Goal: Task Accomplishment & Management: Complete application form

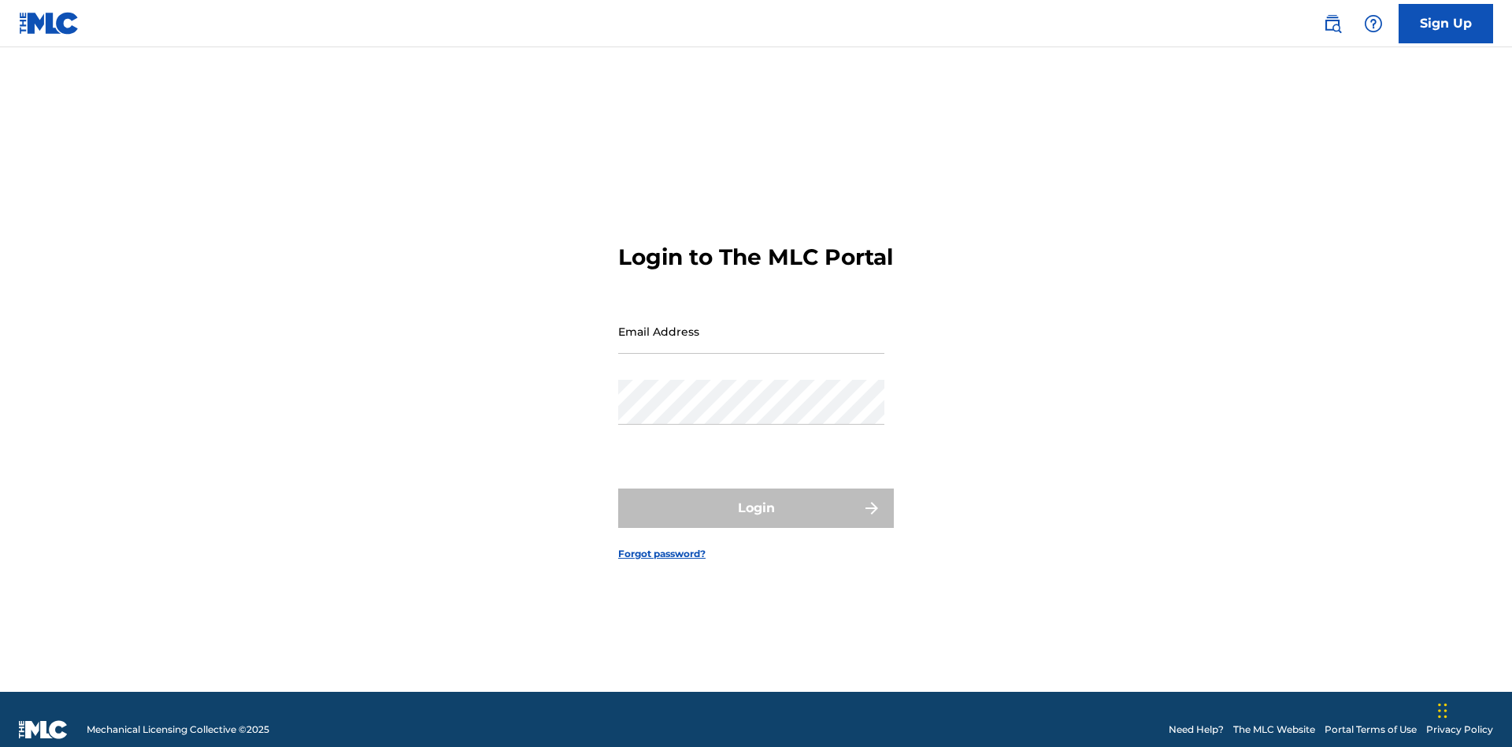
scroll to position [20, 0]
click at [751, 324] on input "Email Address" at bounding box center [751, 331] width 266 height 45
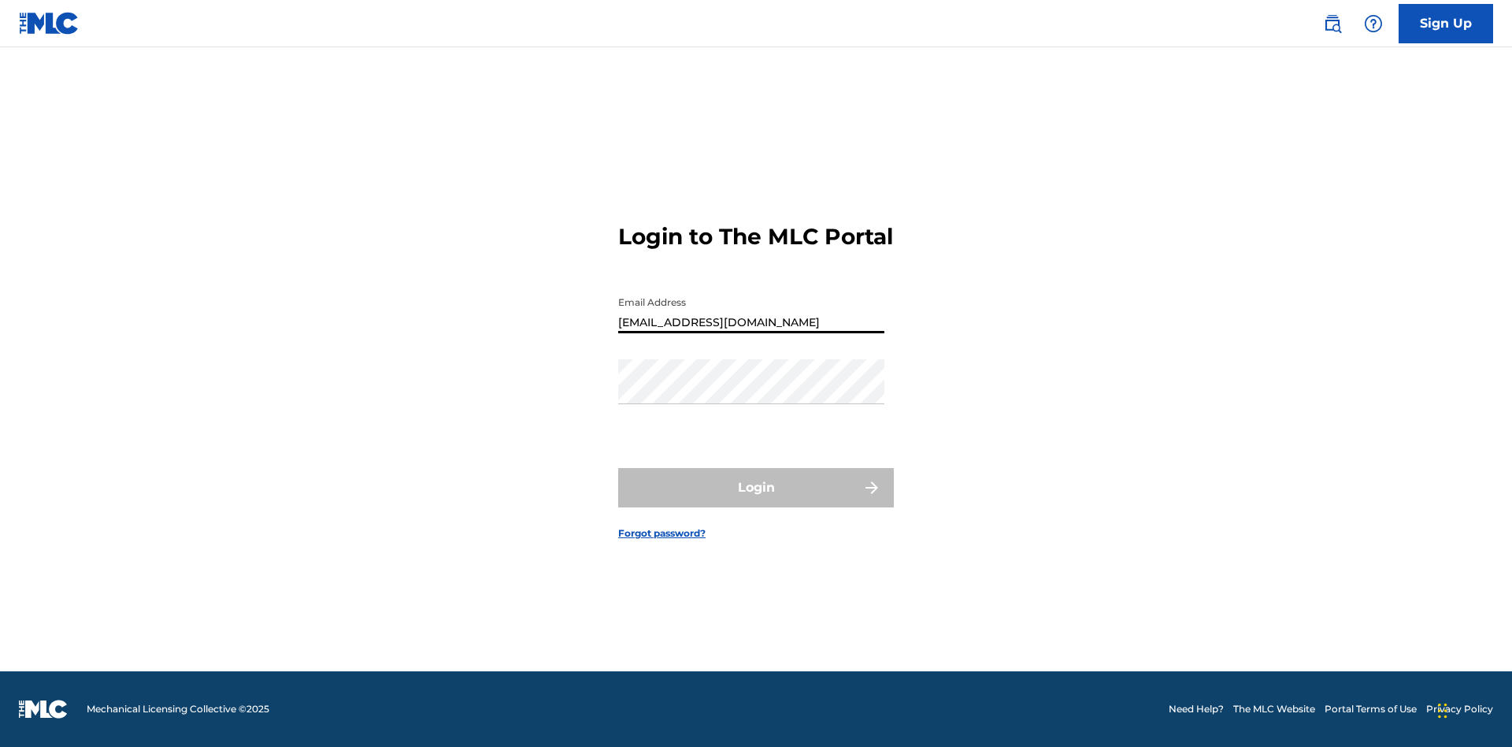
type input "Duke.McTesterson@gmail.com"
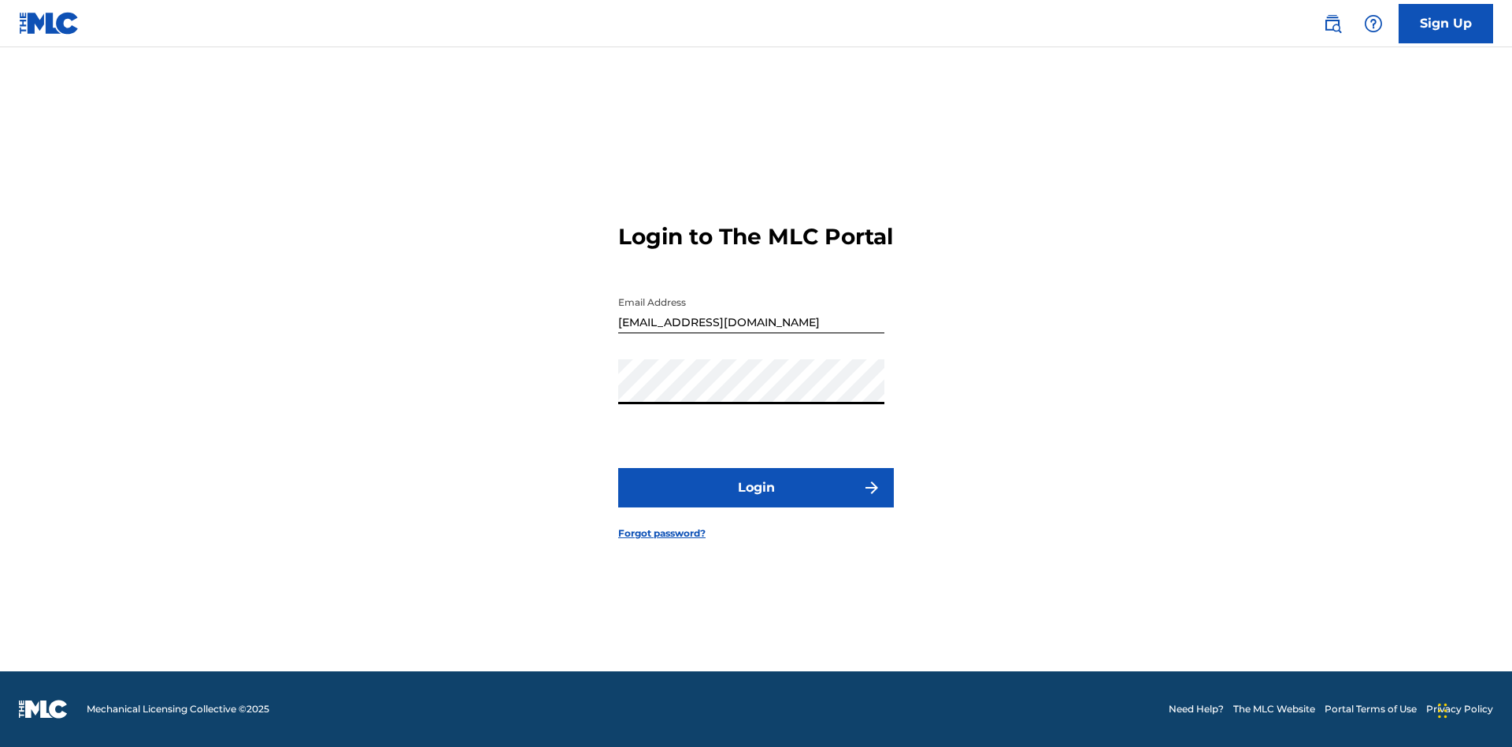
click at [756, 501] on button "Login" at bounding box center [756, 487] width 276 height 39
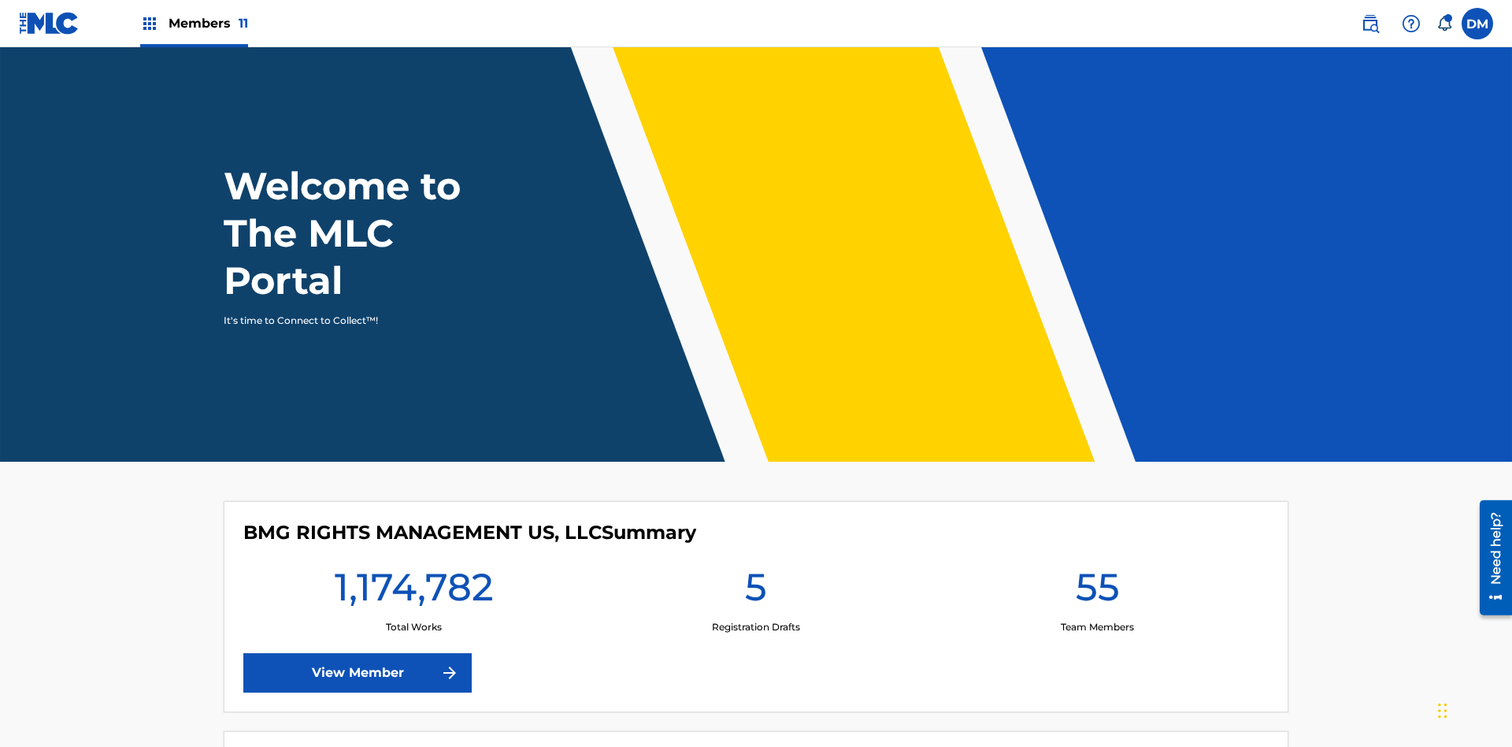
scroll to position [68, 0]
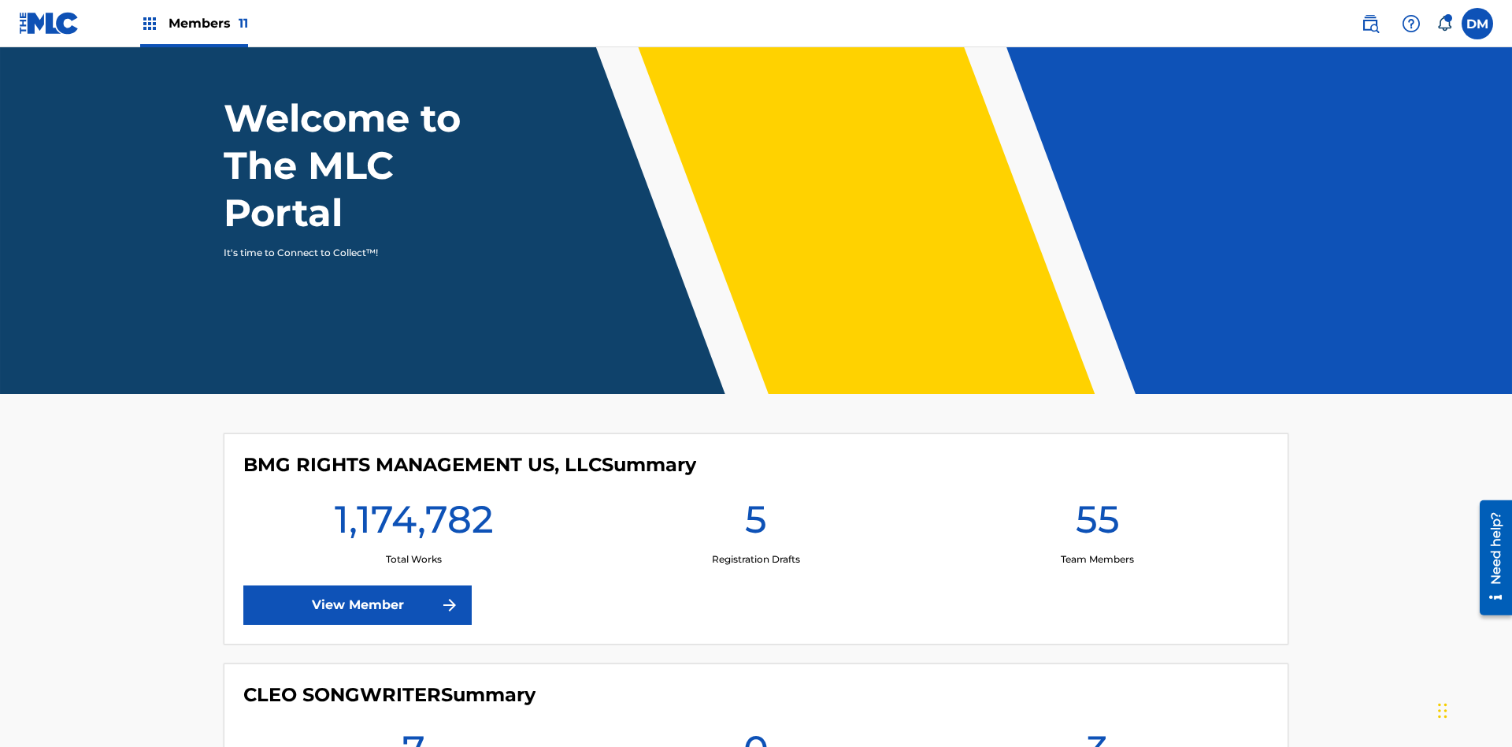
click at [194, 23] on span "Members 11" at bounding box center [209, 23] width 80 height 18
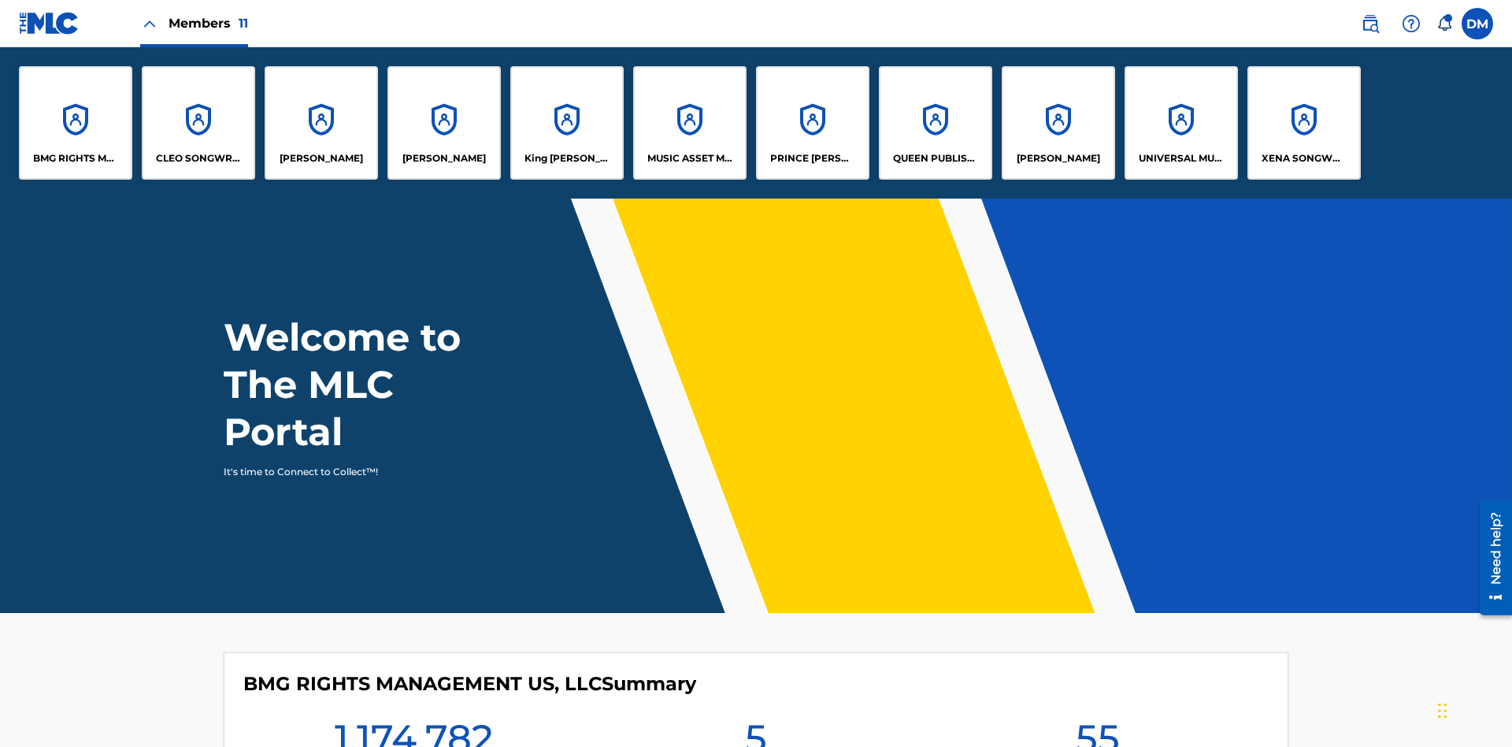
scroll to position [0, 0]
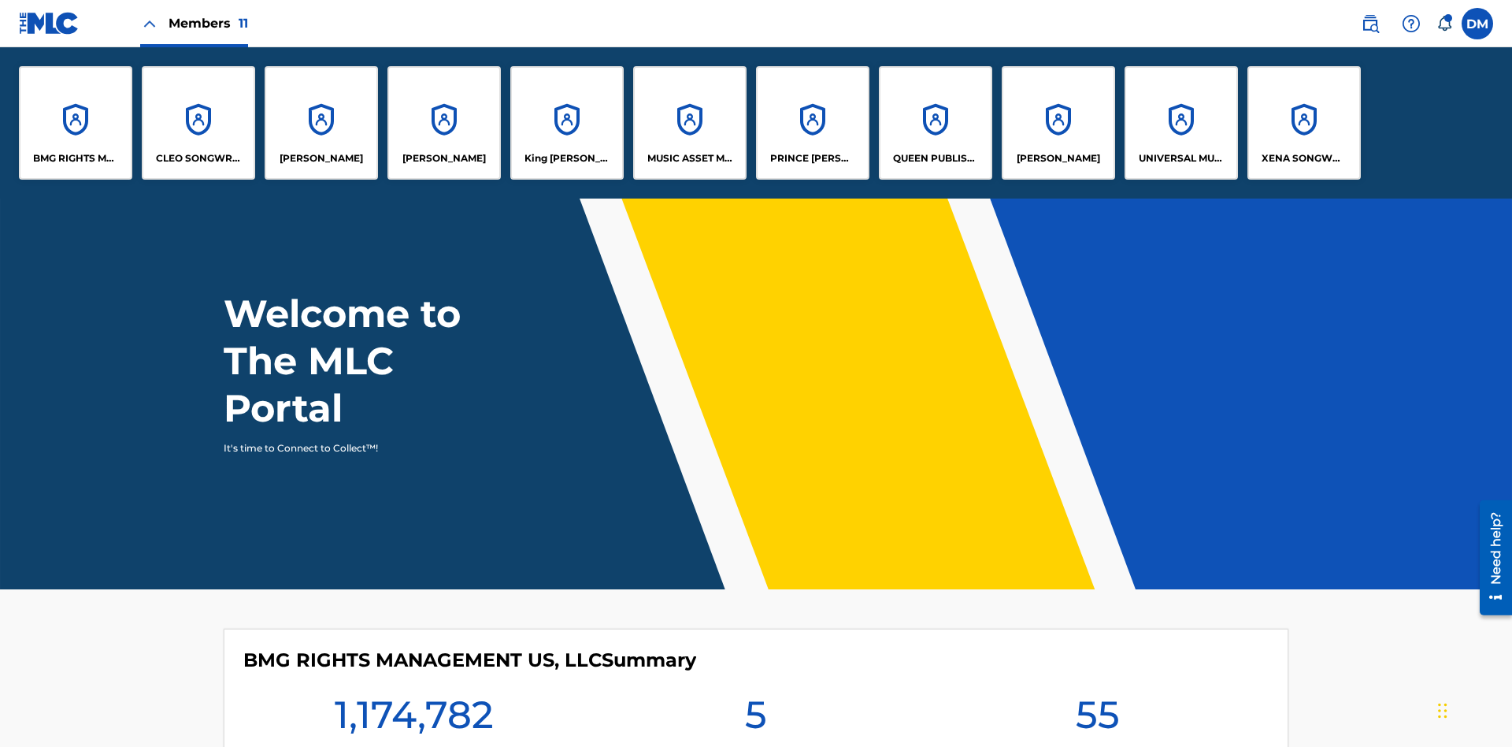
click at [1181, 158] on p "UNIVERSAL MUSIC PUB GROUP" at bounding box center [1182, 158] width 86 height 14
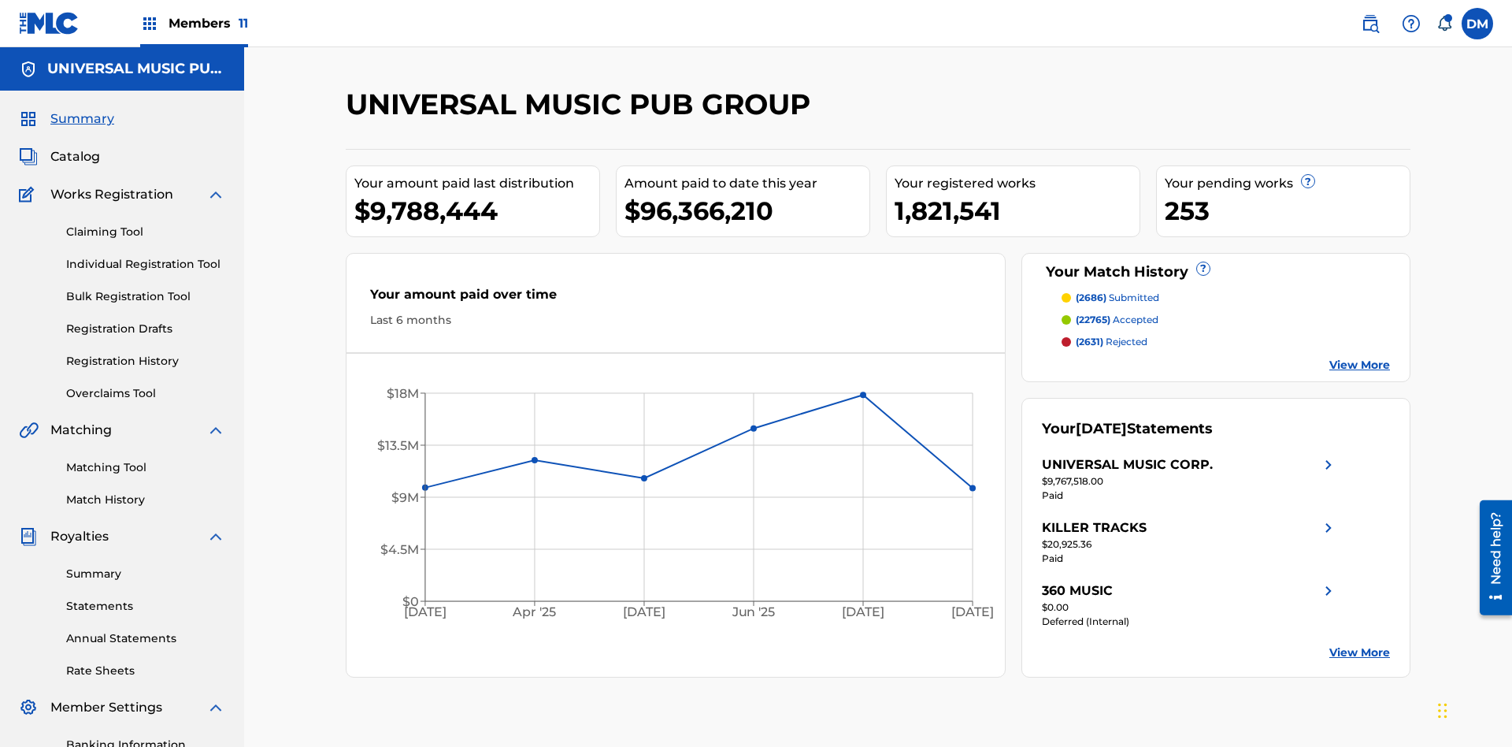
click at [146, 256] on link "Individual Registration Tool" at bounding box center [145, 264] width 159 height 17
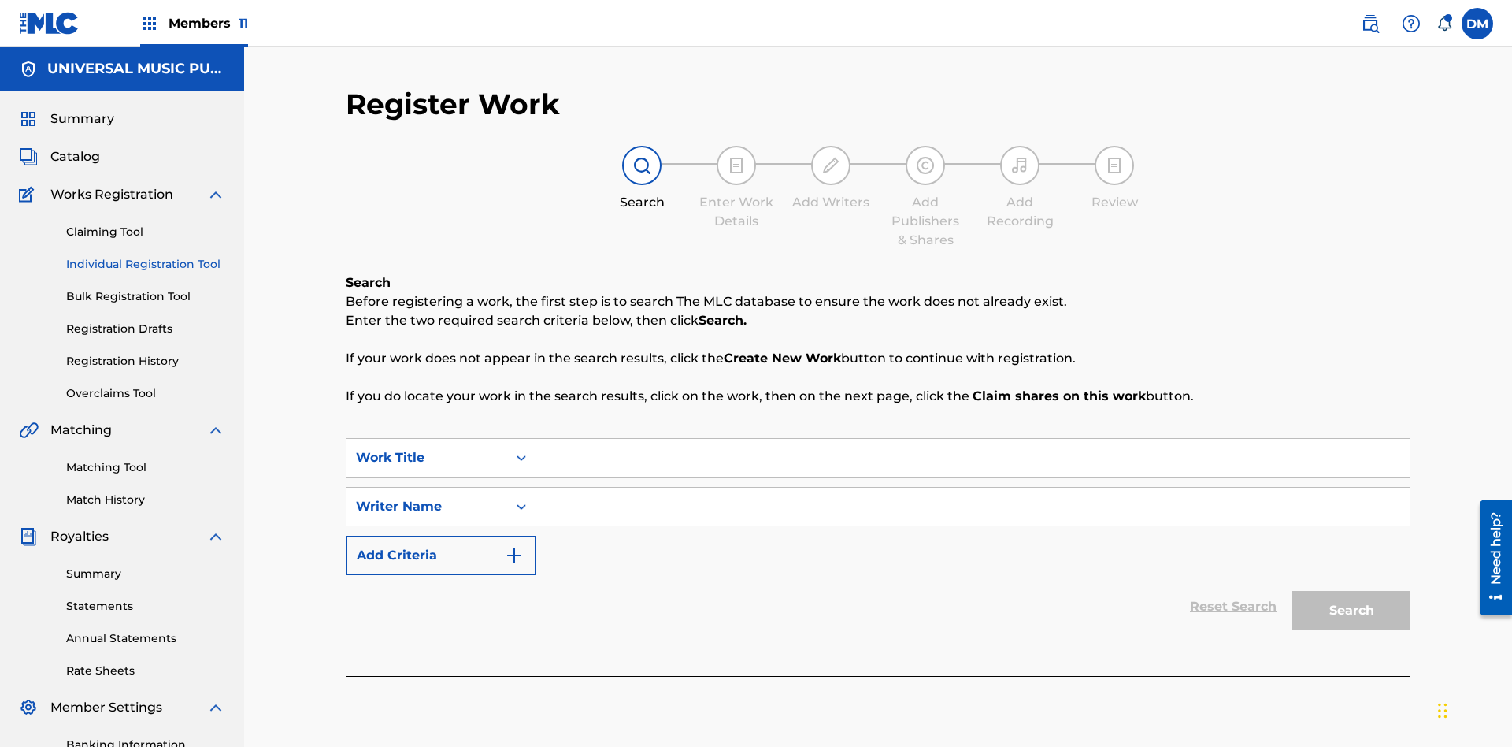
click at [973, 439] on input "Search Form" at bounding box center [973, 458] width 874 height 38
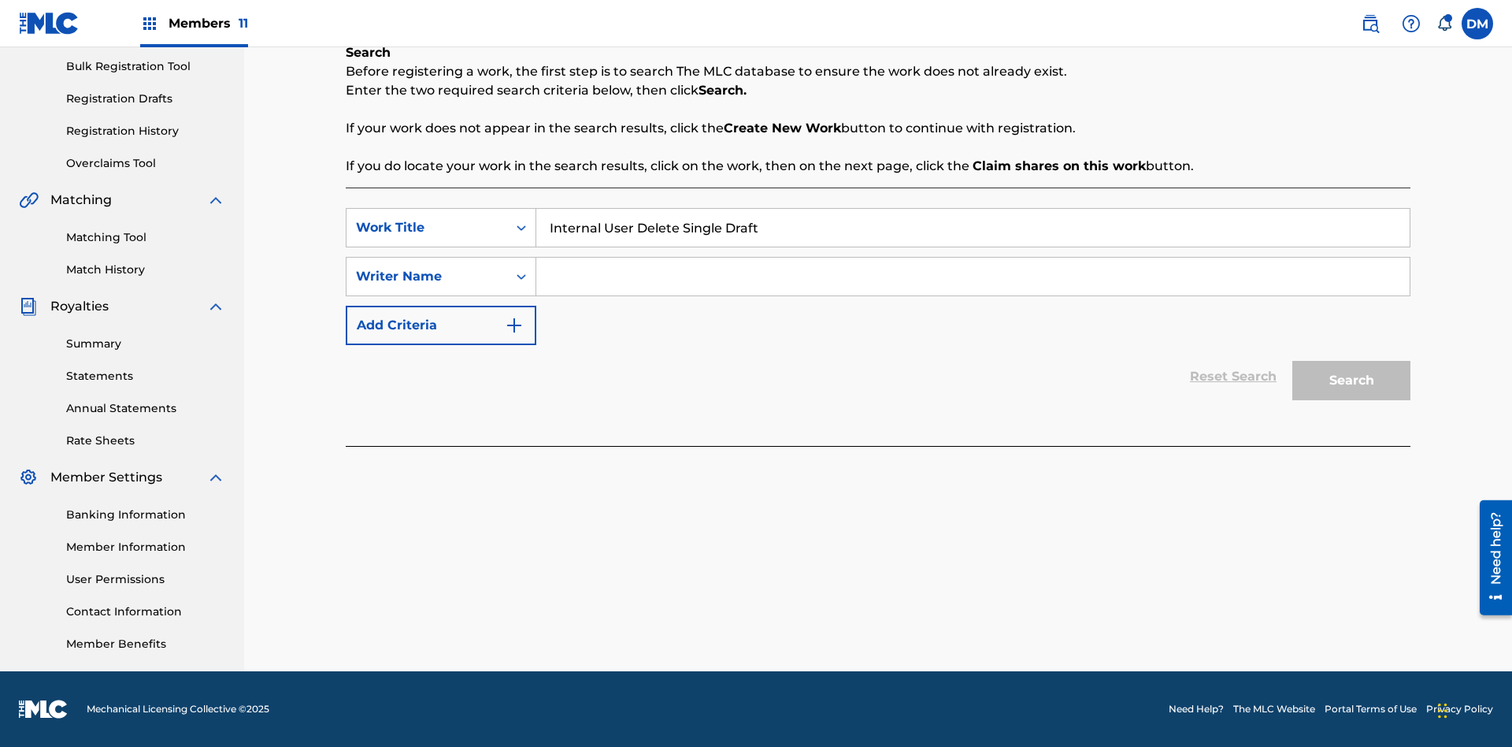
type input "Internal User Delete Single Draft"
click at [973, 276] on input "Search Form" at bounding box center [973, 277] width 874 height 38
type input "Test"
click at [1352, 380] on button "Search" at bounding box center [1352, 380] width 118 height 39
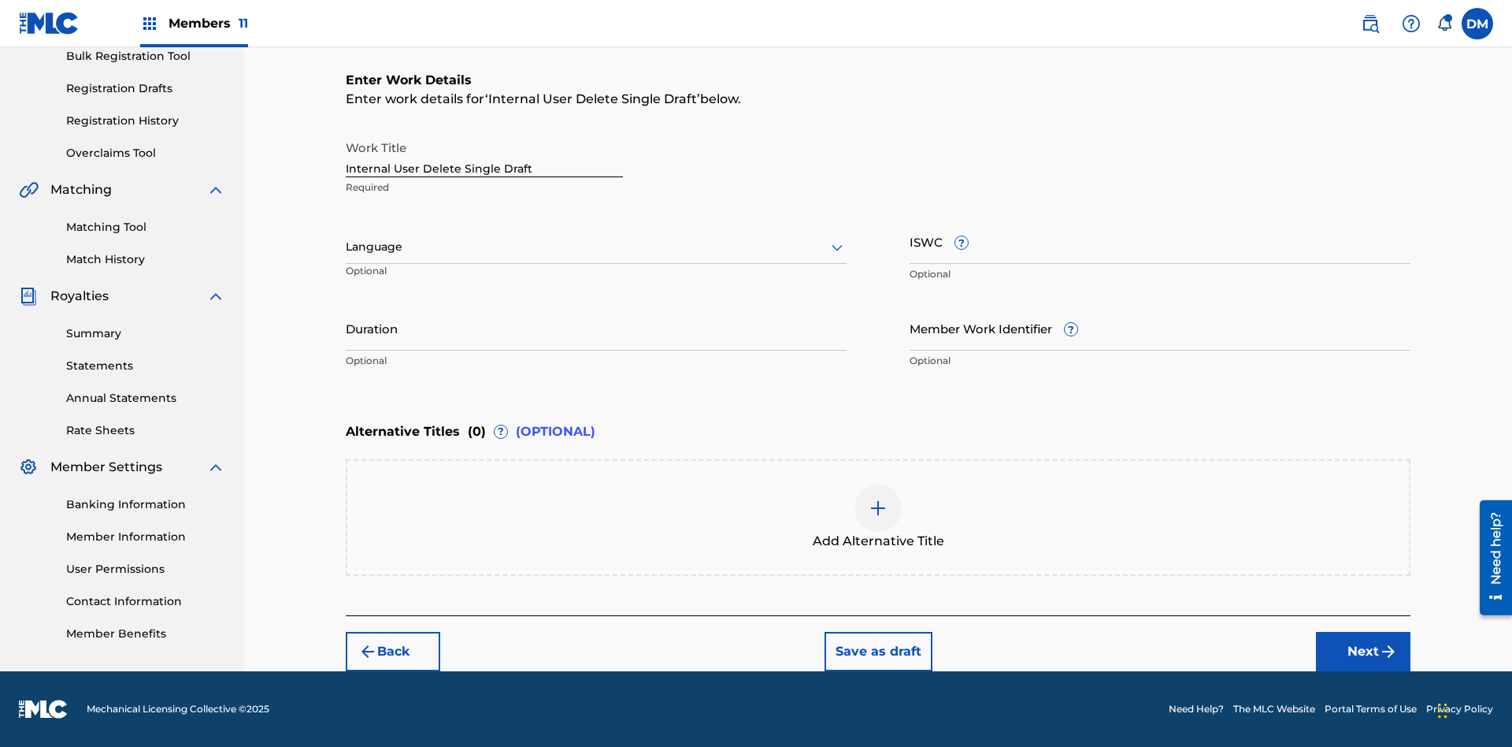
click at [484, 154] on input "Internal User Delete Single Draft" at bounding box center [484, 154] width 277 height 45
type input "Internal User Delete Single Draft"
click at [877, 651] on button "Save as draft" at bounding box center [879, 651] width 108 height 39
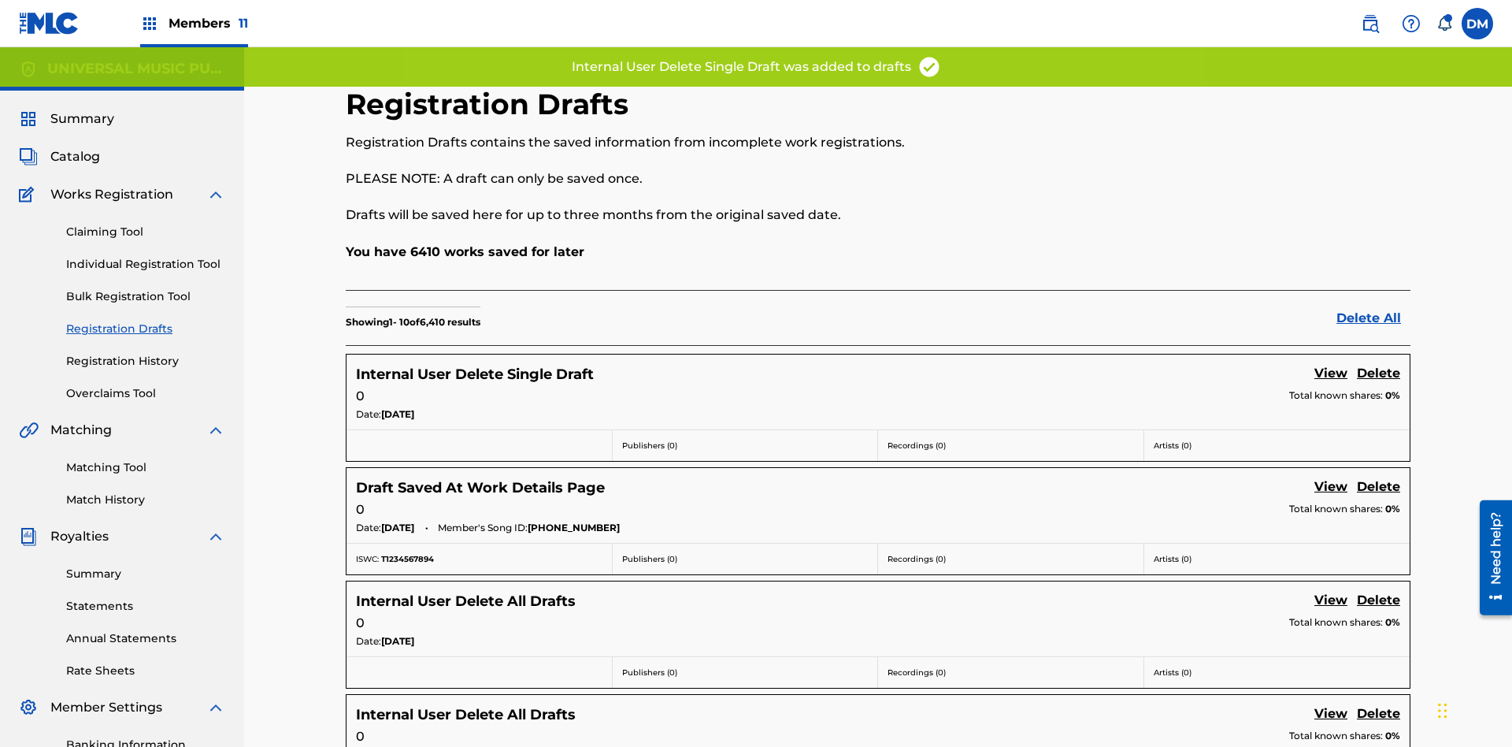
click at [1478, 23] on label at bounding box center [1478, 24] width 32 height 32
click at [1478, 24] on input "DM Duke McTesterson duke.mctesterson@gmail.com Notification Preferences Profile…" at bounding box center [1478, 24] width 0 height 0
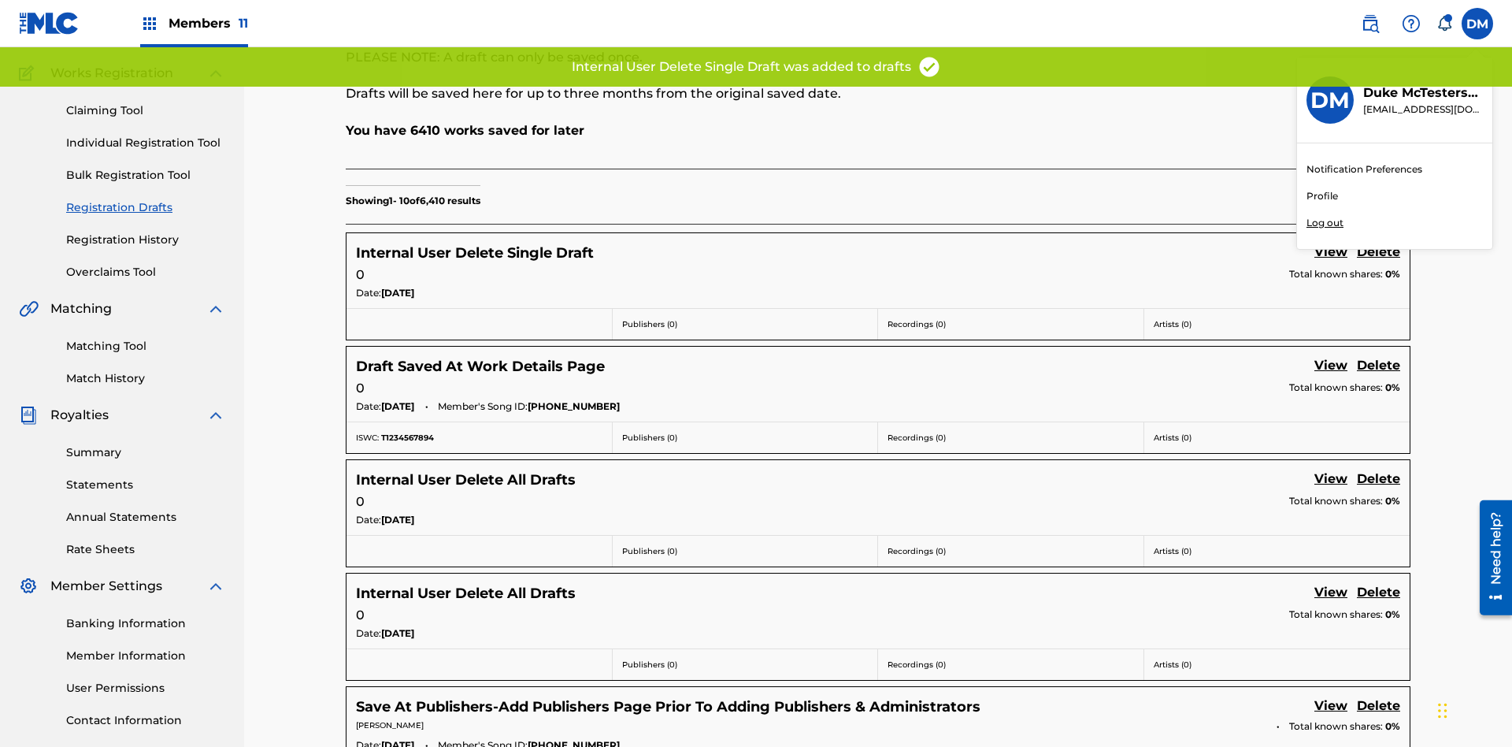
click at [1325, 223] on p "Log out" at bounding box center [1325, 223] width 37 height 14
click at [1478, 24] on input "DM Duke McTesterson duke.mctesterson@gmail.com Notification Preferences Profile…" at bounding box center [1478, 24] width 0 height 0
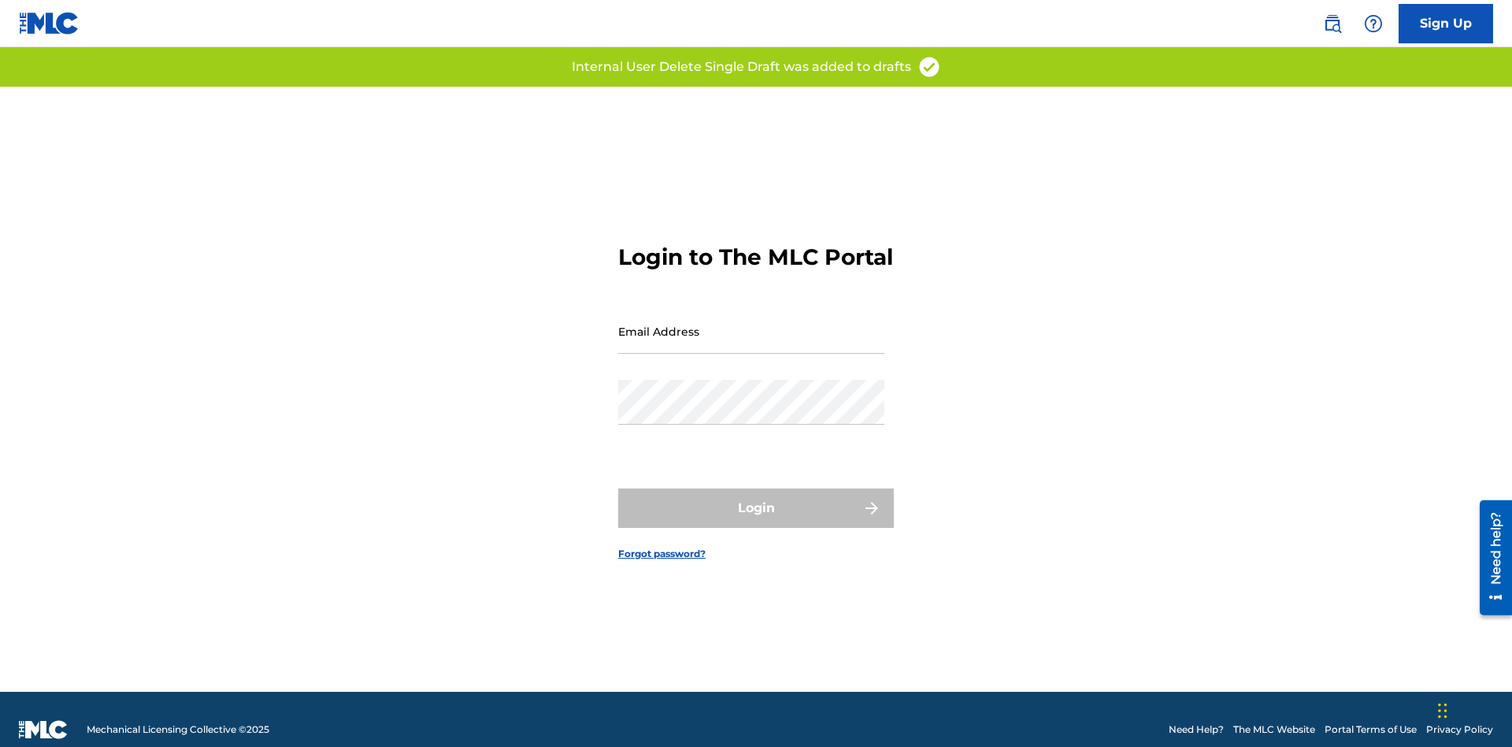
scroll to position [20, 0]
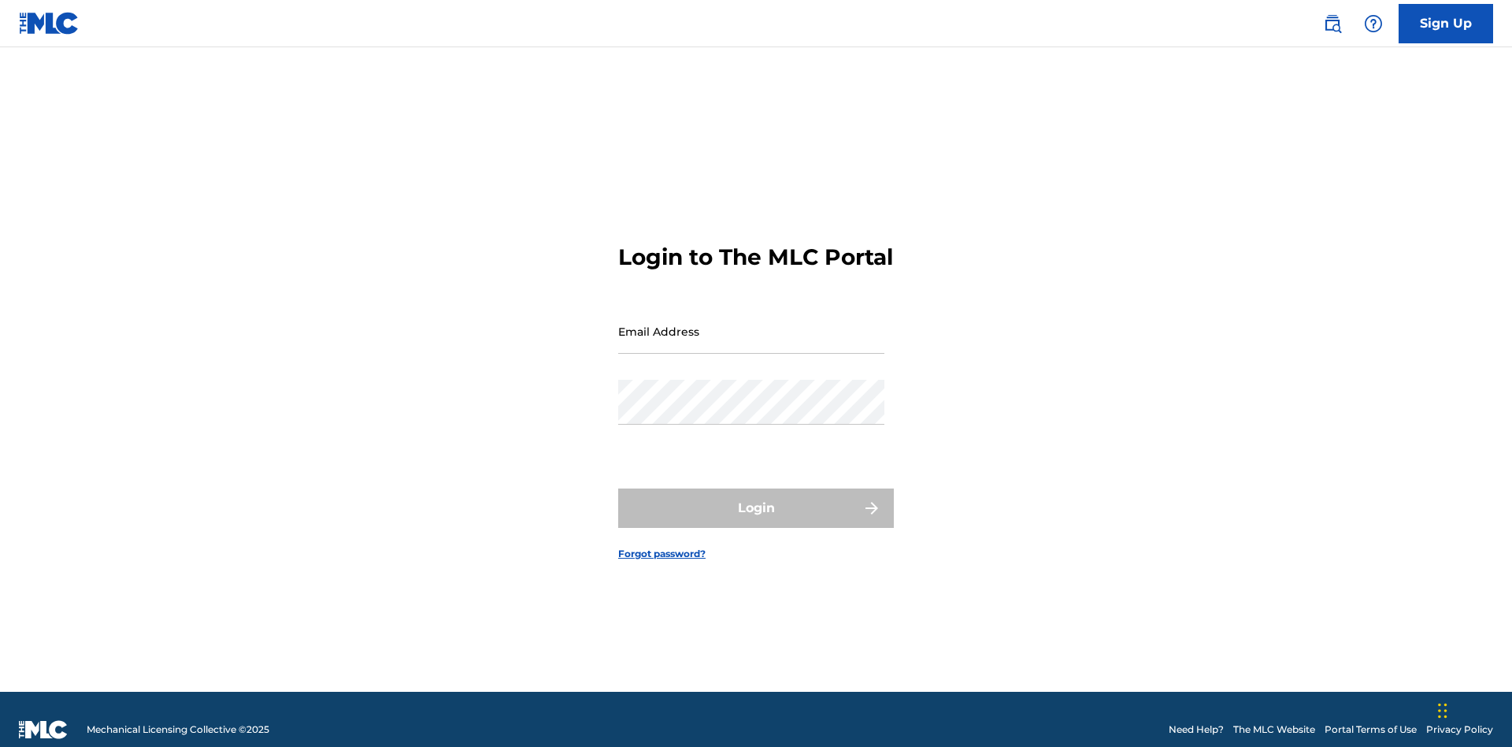
scroll to position [20, 0]
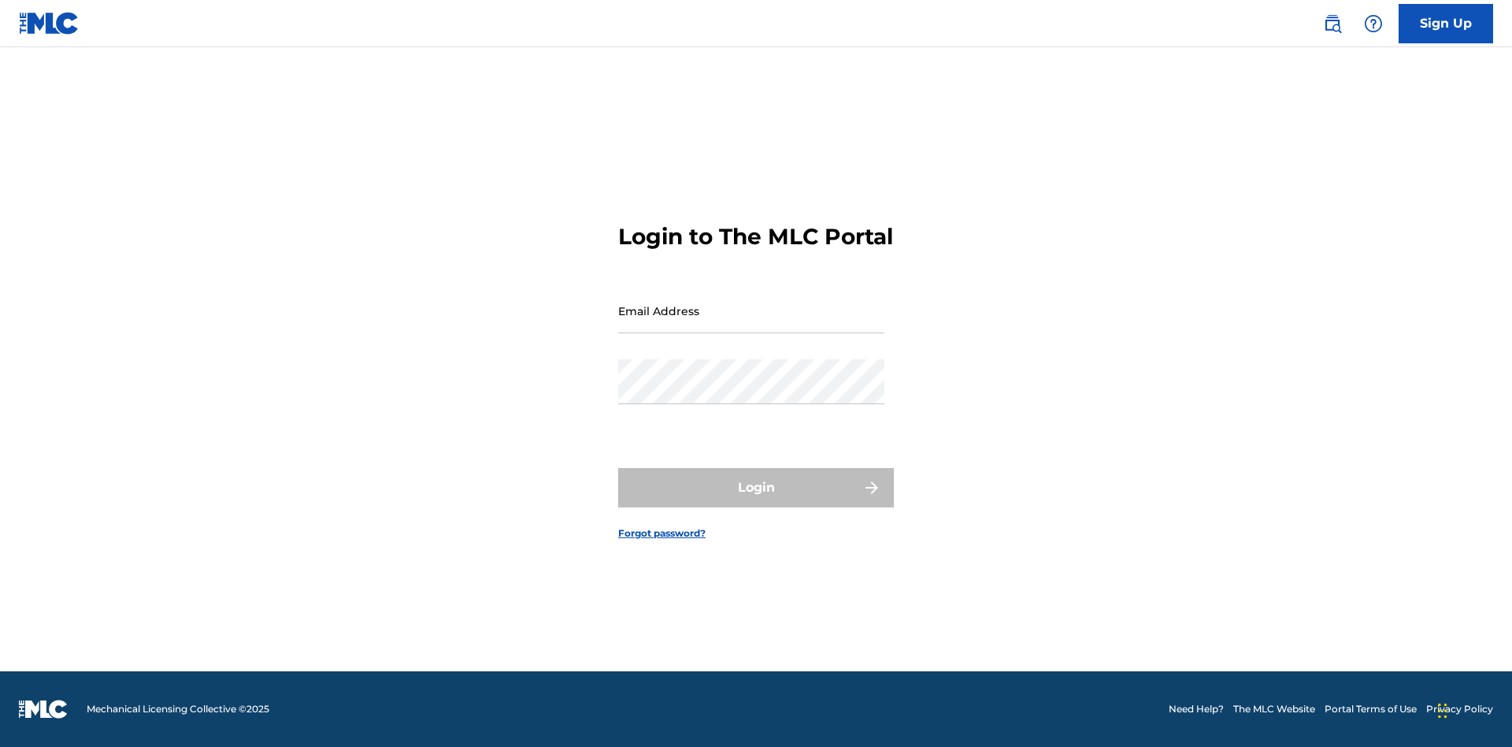
click at [751, 324] on input "Email Address" at bounding box center [751, 310] width 266 height 45
type input "Krystal.Ribble@themlc.com"
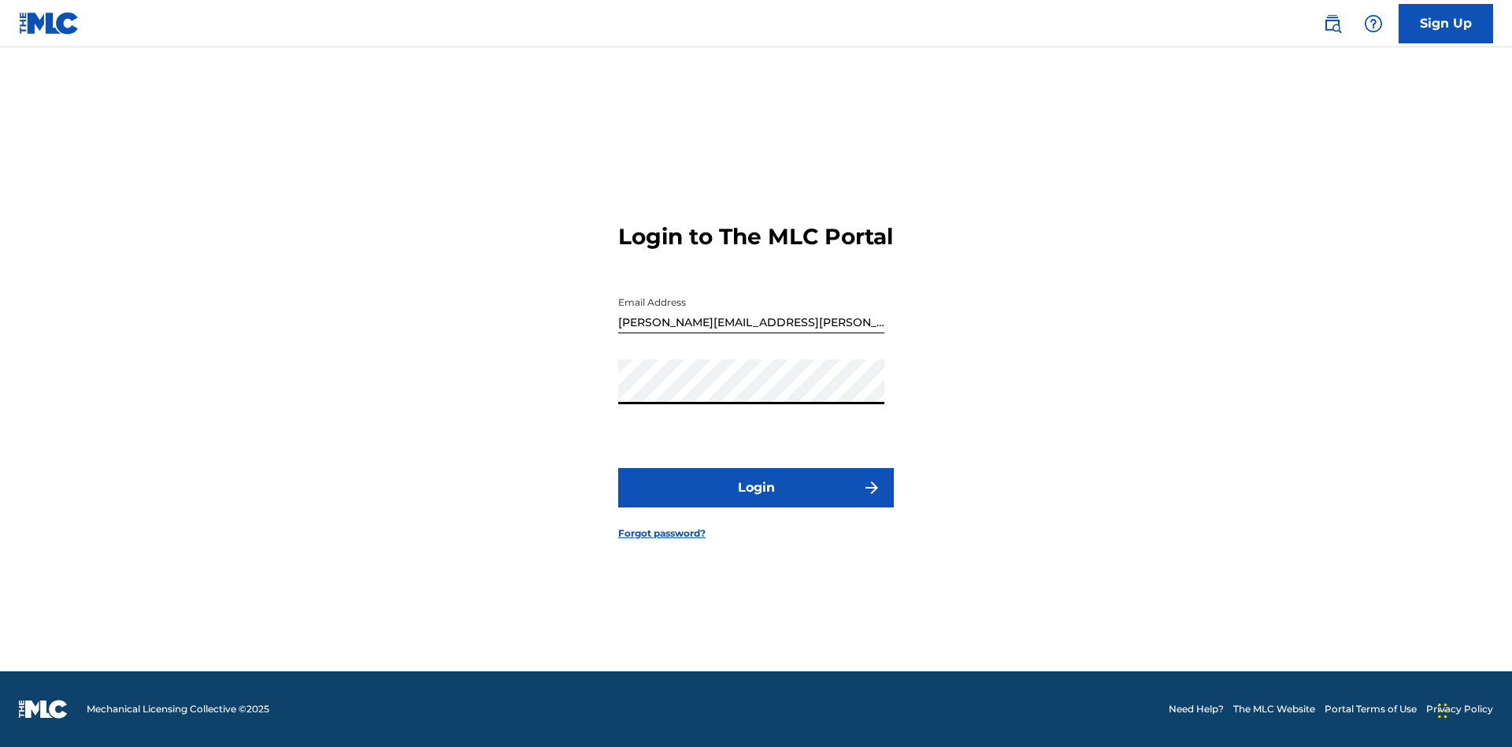
click at [756, 501] on button "Login" at bounding box center [756, 487] width 276 height 39
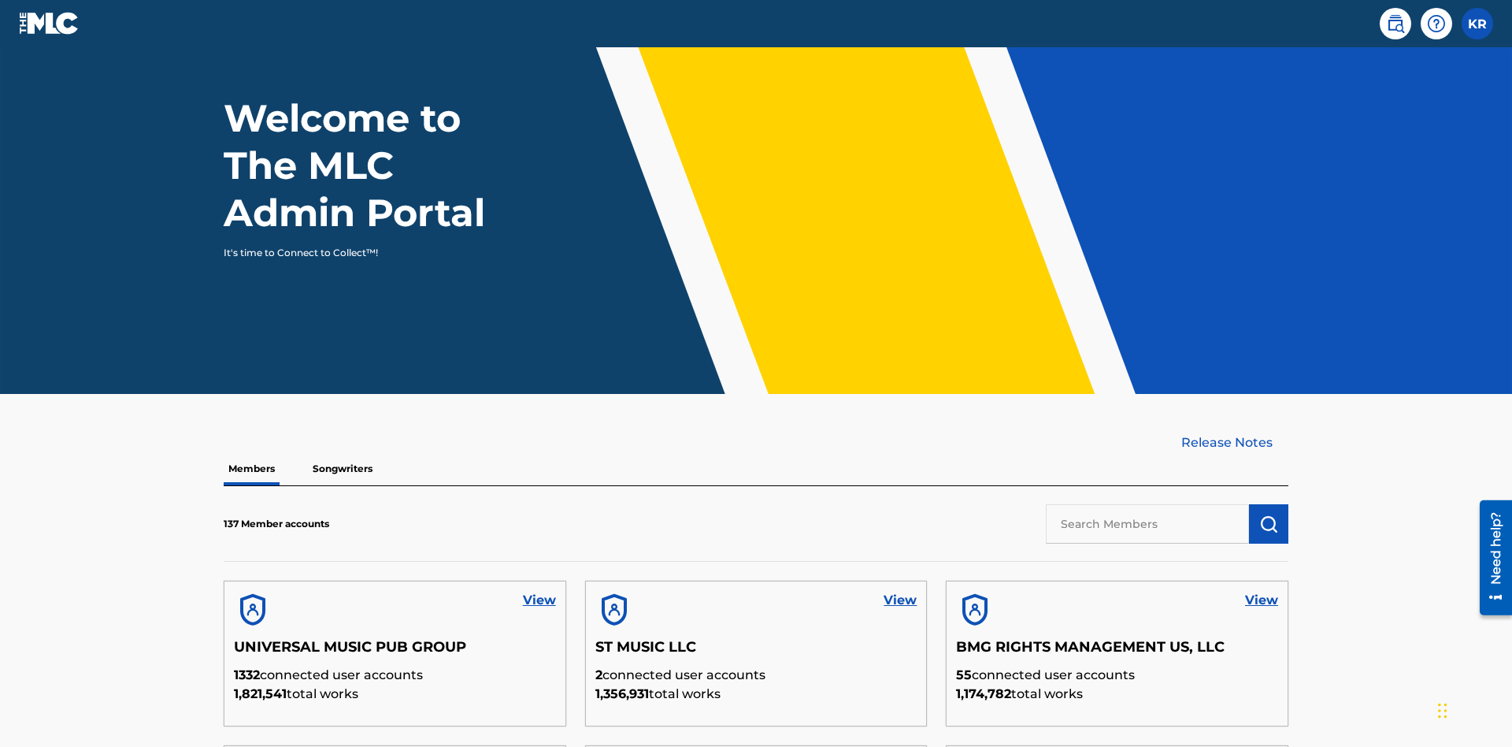
click at [1148, 504] on input "text" at bounding box center [1147, 523] width 203 height 39
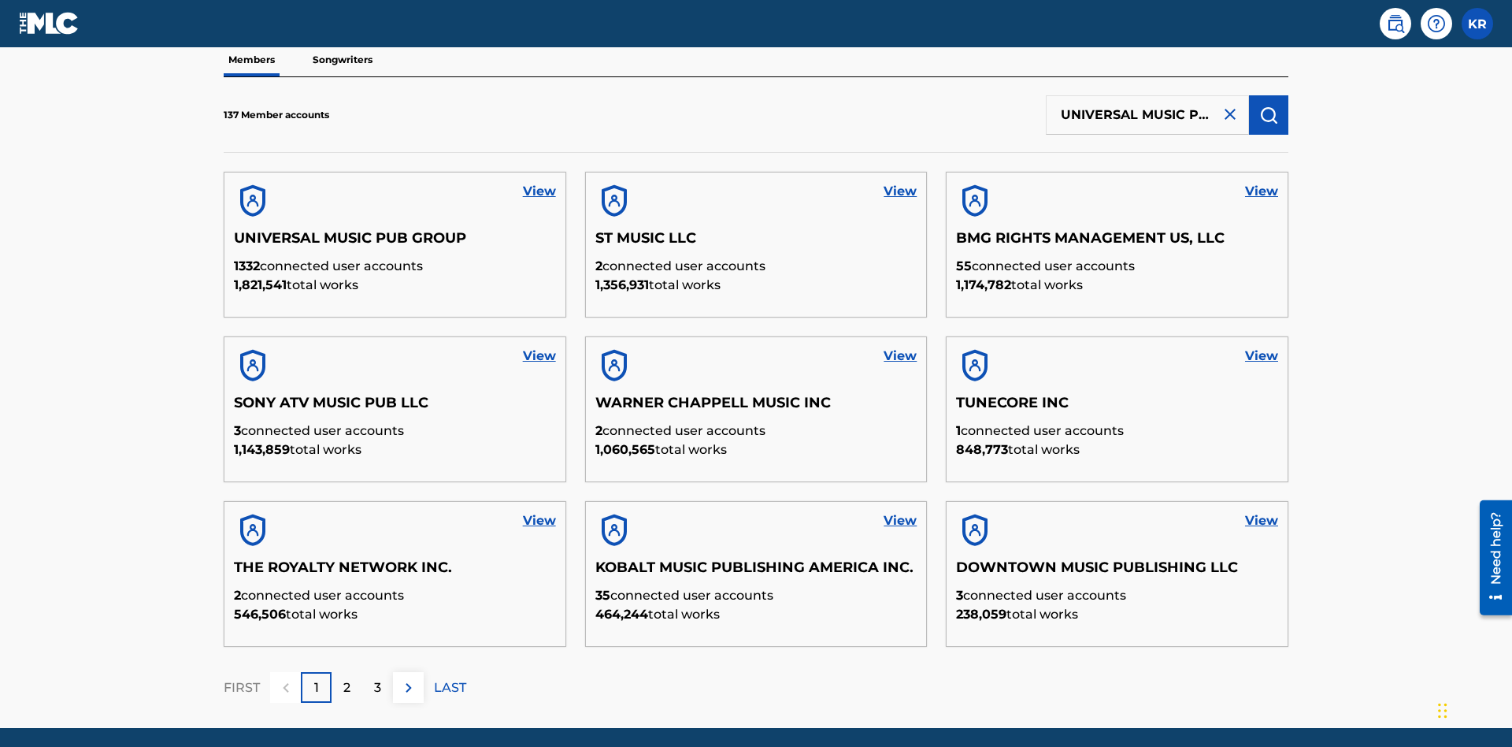
scroll to position [0, 50]
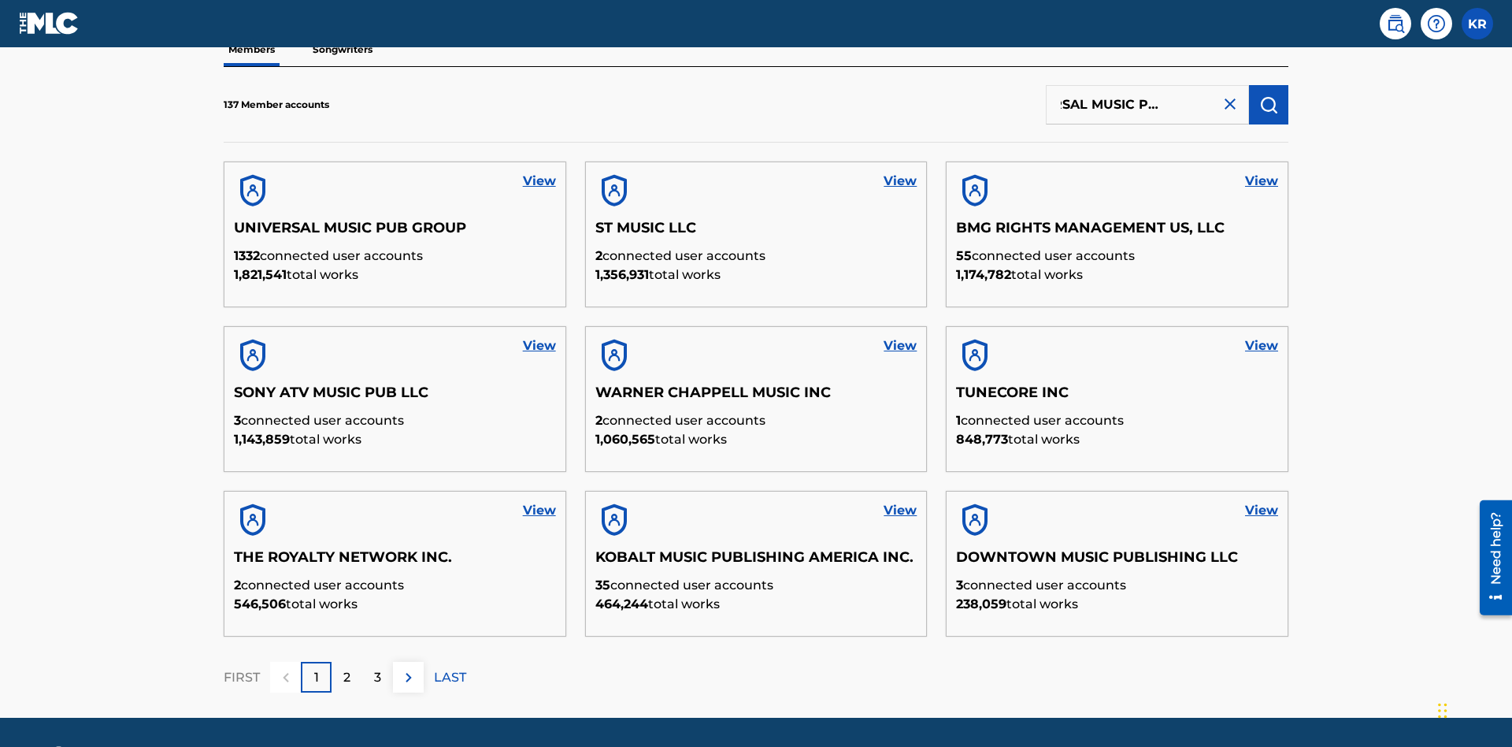
type input "UNIVERSAL MUSIC PUB GROUP"
click at [1269, 104] on img "submit" at bounding box center [1268, 104] width 19 height 19
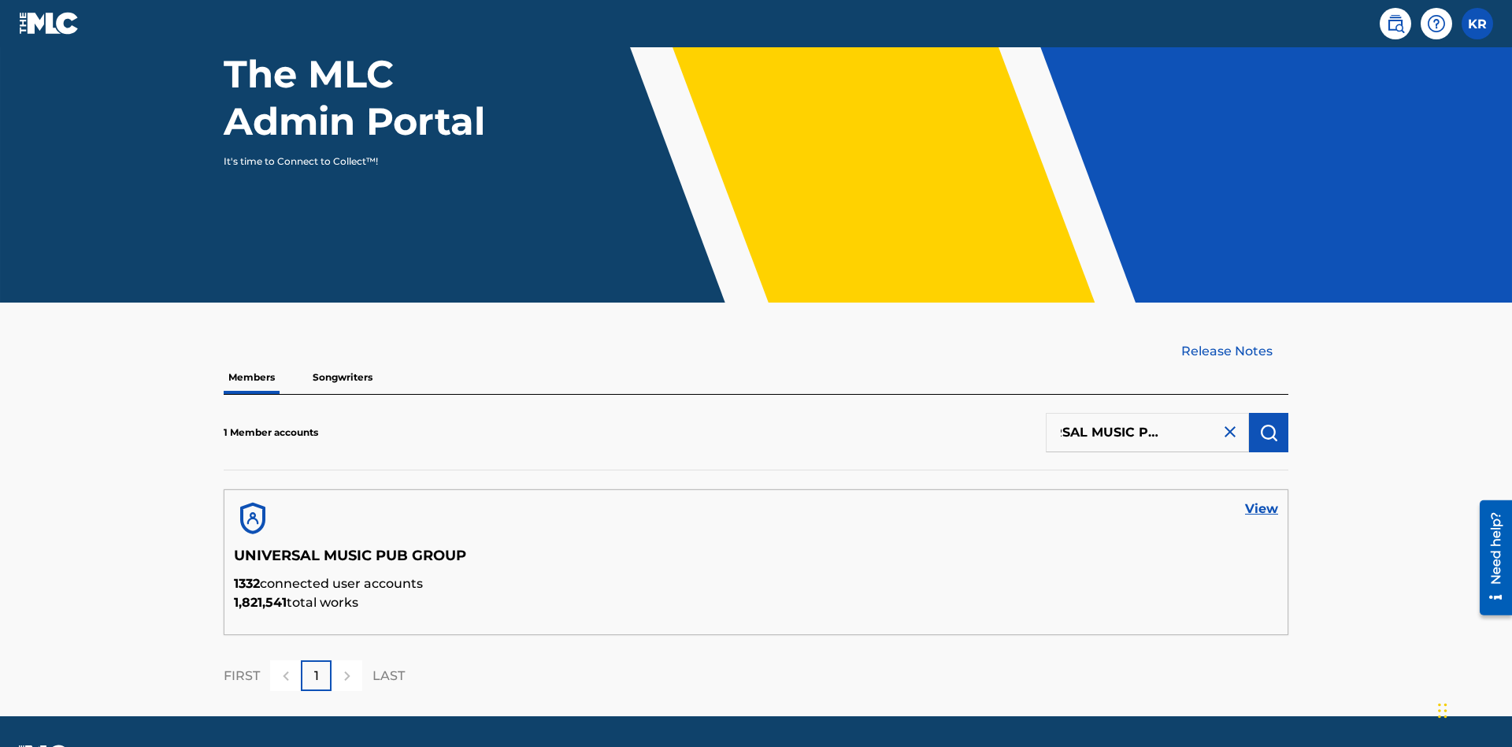
scroll to position [204, 0]
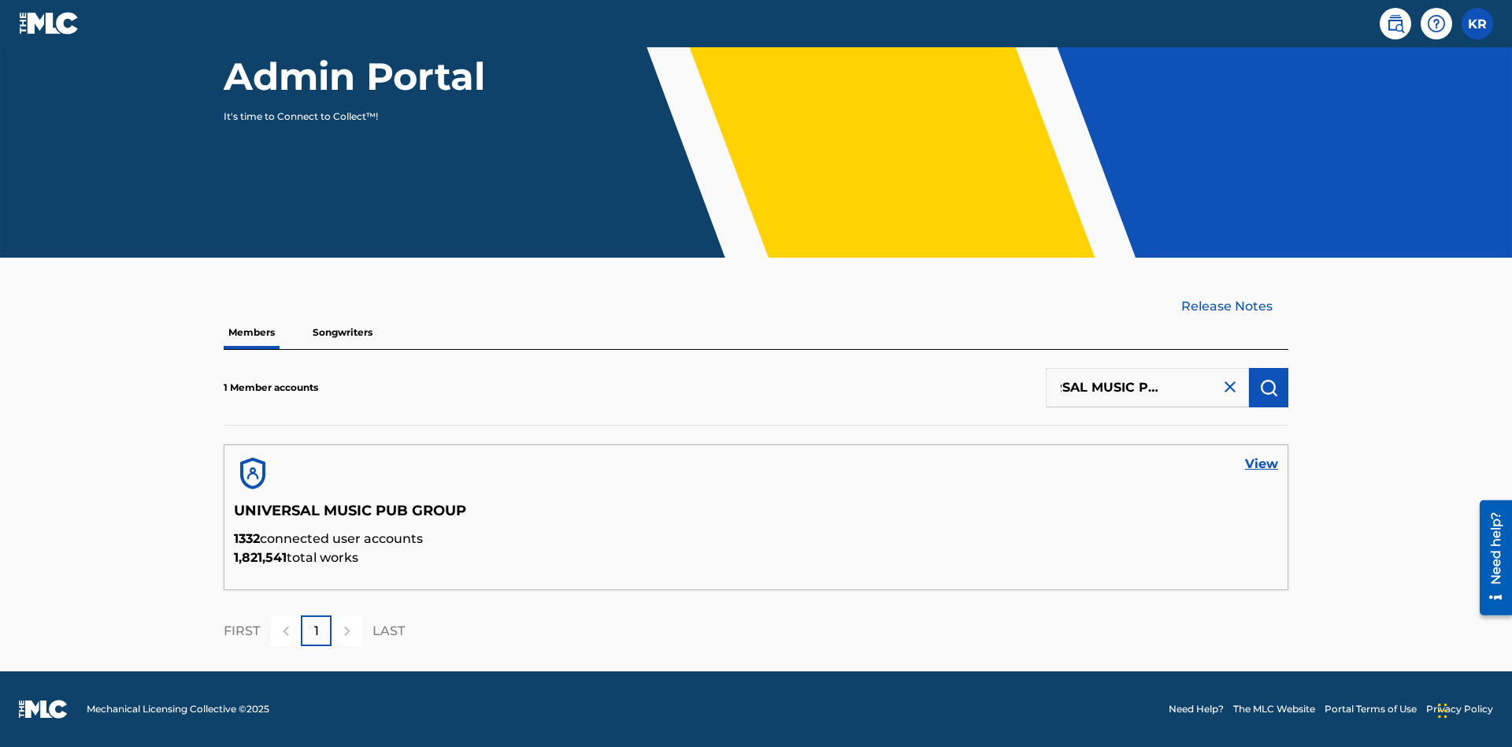
click at [1262, 464] on link "View" at bounding box center [1261, 463] width 33 height 19
